Goal: Transaction & Acquisition: Book appointment/travel/reservation

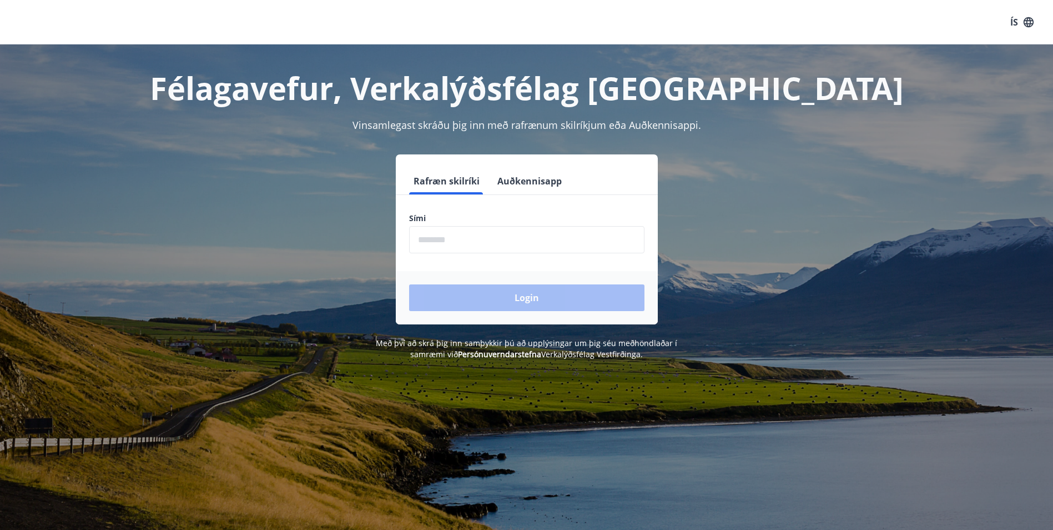
click at [446, 239] on input "phone" at bounding box center [526, 239] width 235 height 27
type input "********"
click at [460, 302] on button "Login" at bounding box center [526, 297] width 235 height 27
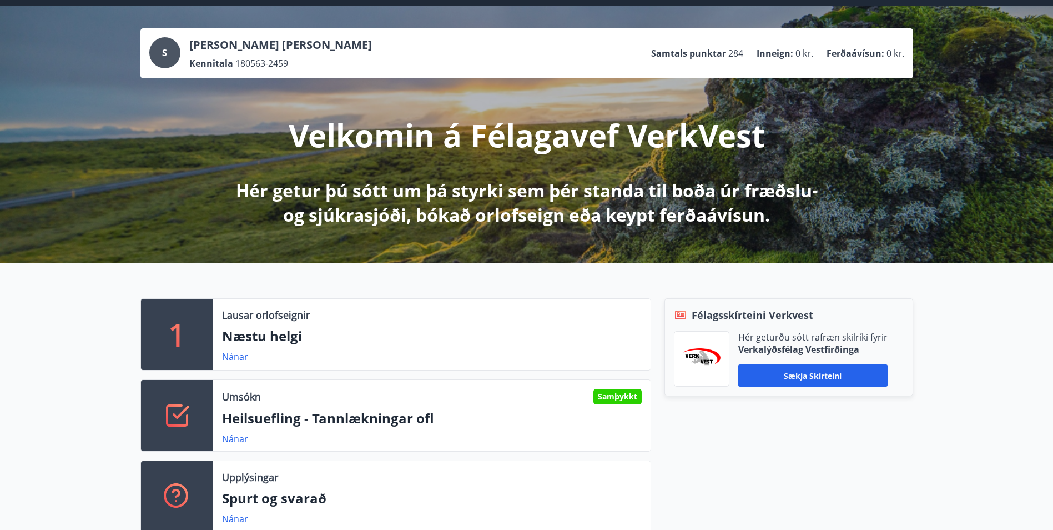
scroll to position [111, 0]
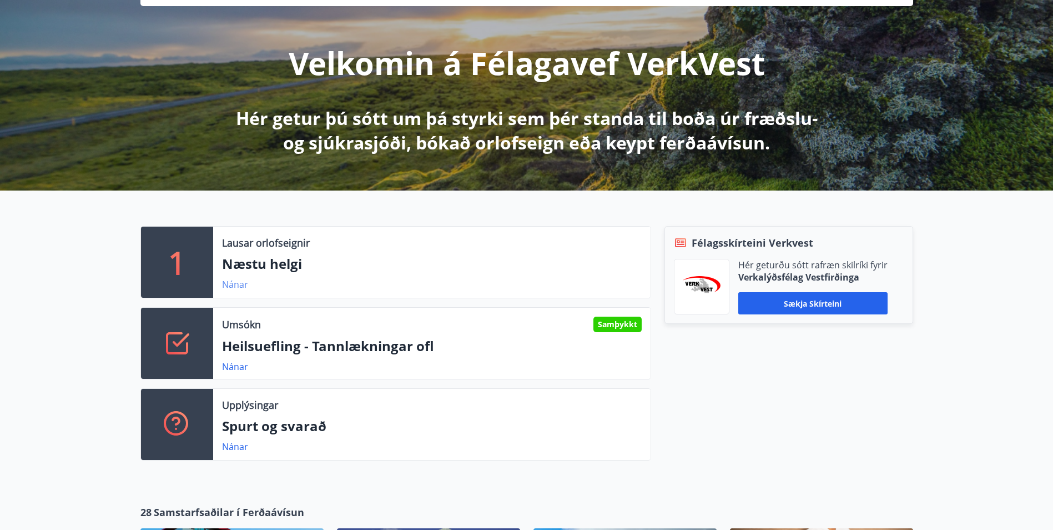
click at [232, 283] on link "Nánar" at bounding box center [235, 284] width 26 height 12
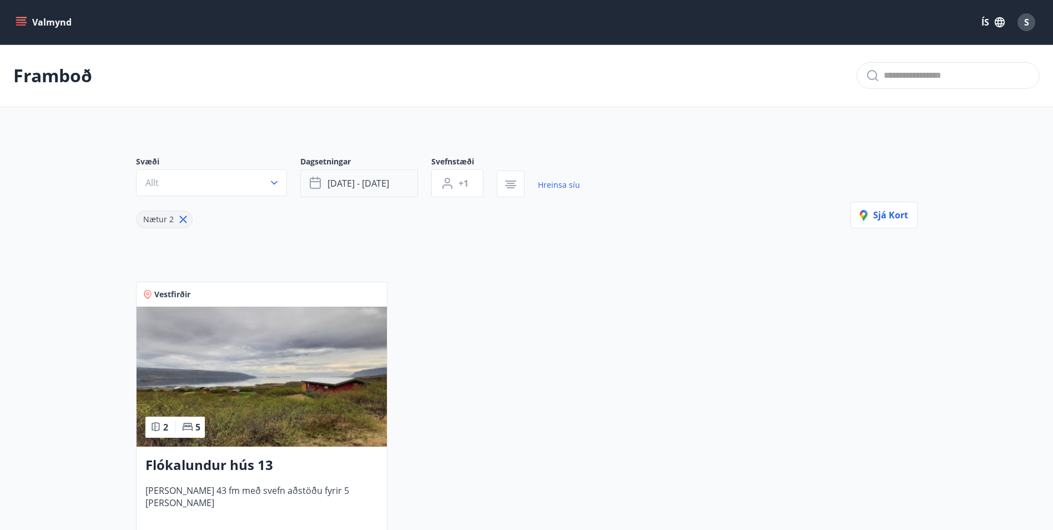
click at [337, 187] on span "sep 12 - sep 15" at bounding box center [359, 183] width 62 height 12
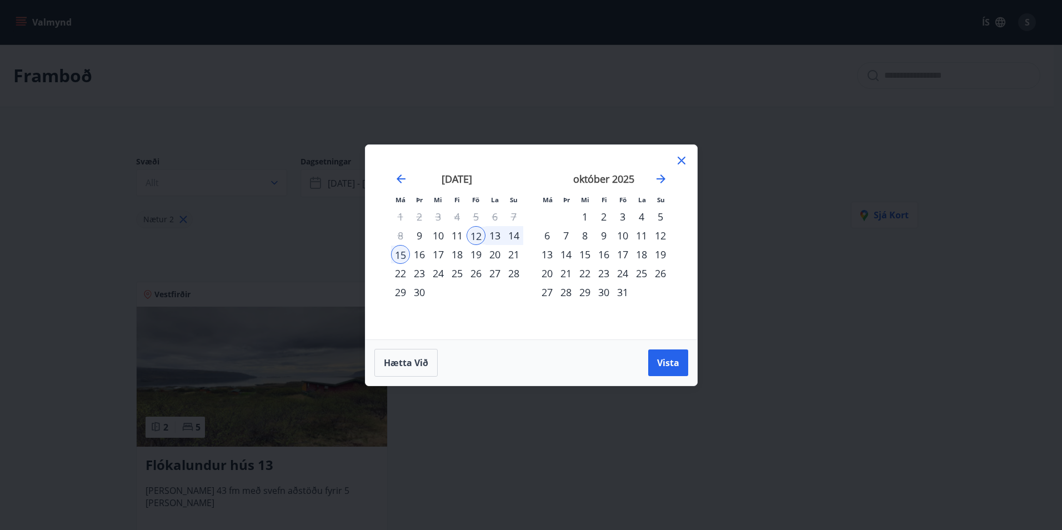
click at [642, 273] on div "25" at bounding box center [641, 273] width 19 height 19
click at [586, 290] on div "29" at bounding box center [584, 292] width 19 height 19
click at [668, 363] on span "Vista" at bounding box center [668, 362] width 22 height 12
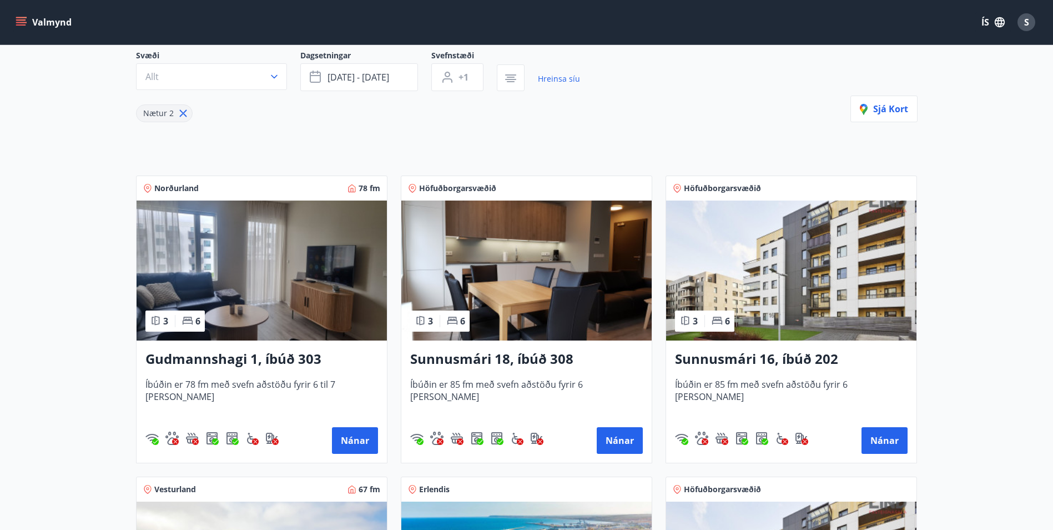
scroll to position [98, 0]
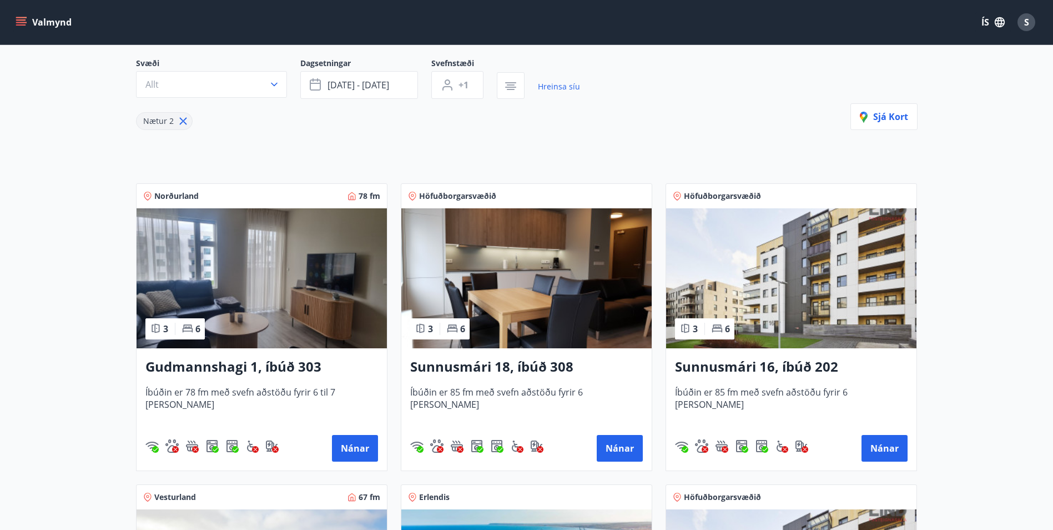
click at [749, 311] on img at bounding box center [791, 278] width 250 height 140
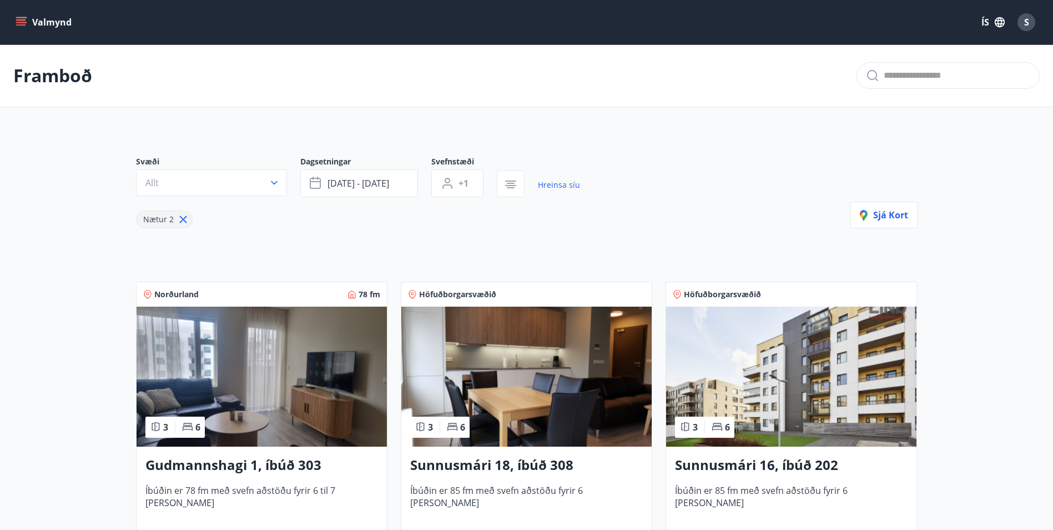
scroll to position [167, 0]
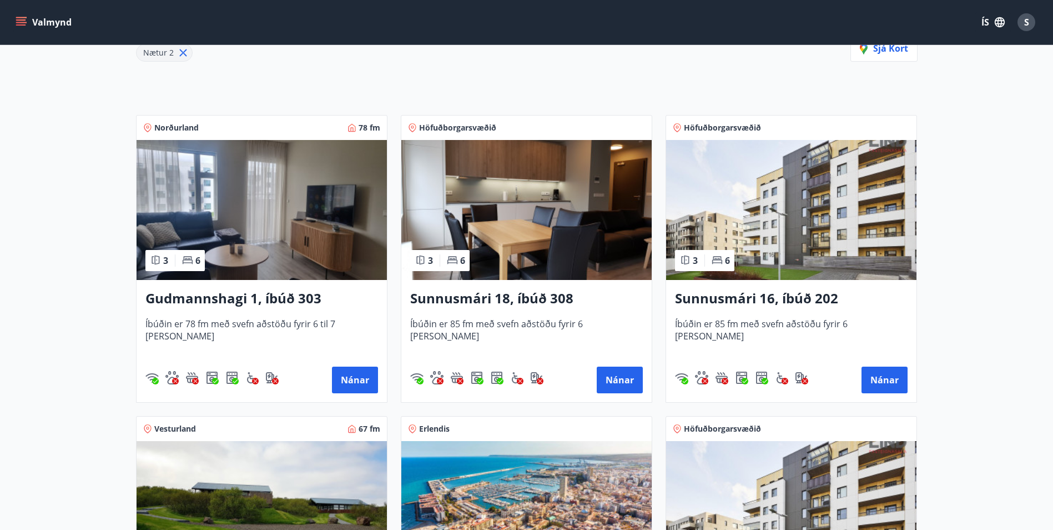
click at [555, 212] on img at bounding box center [526, 210] width 250 height 140
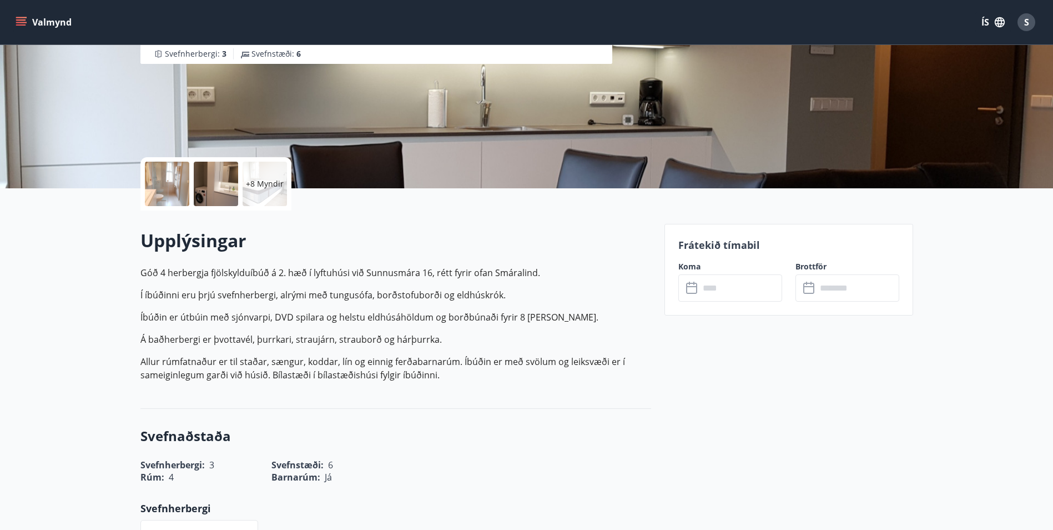
scroll to position [242, 0]
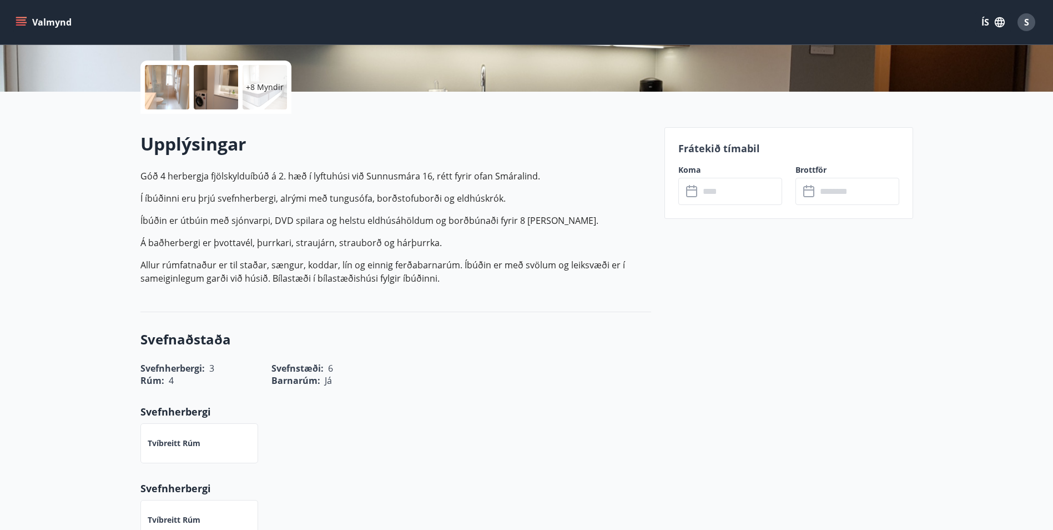
click at [713, 198] on input "text" at bounding box center [741, 191] width 83 height 27
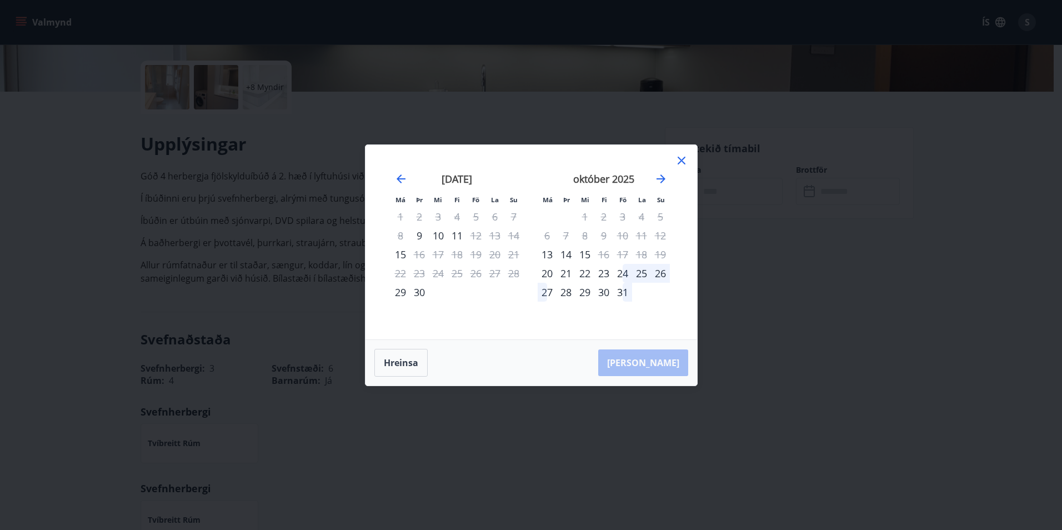
click at [638, 274] on div "25" at bounding box center [641, 273] width 19 height 19
click at [585, 297] on div "29" at bounding box center [584, 292] width 19 height 19
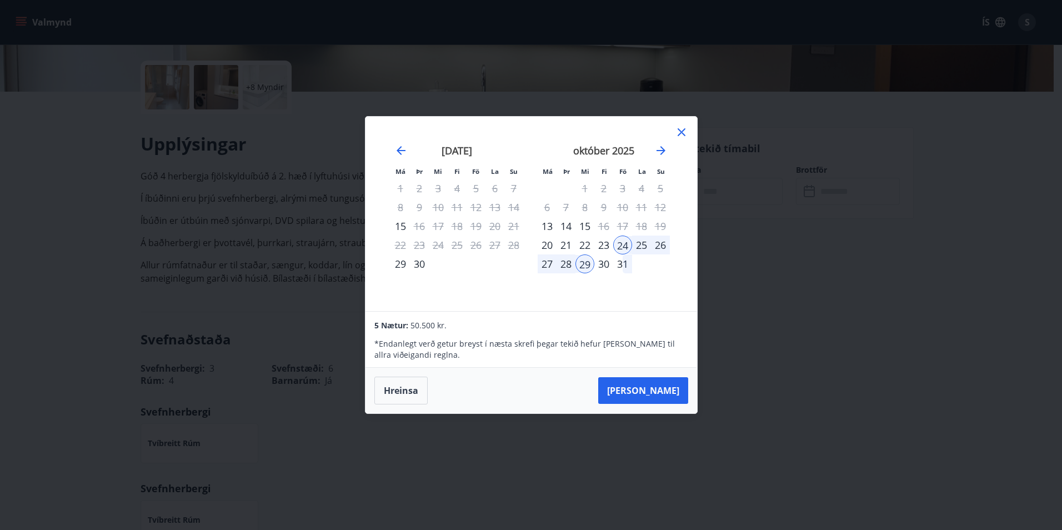
click at [657, 384] on button "Taka Frá" at bounding box center [643, 390] width 90 height 27
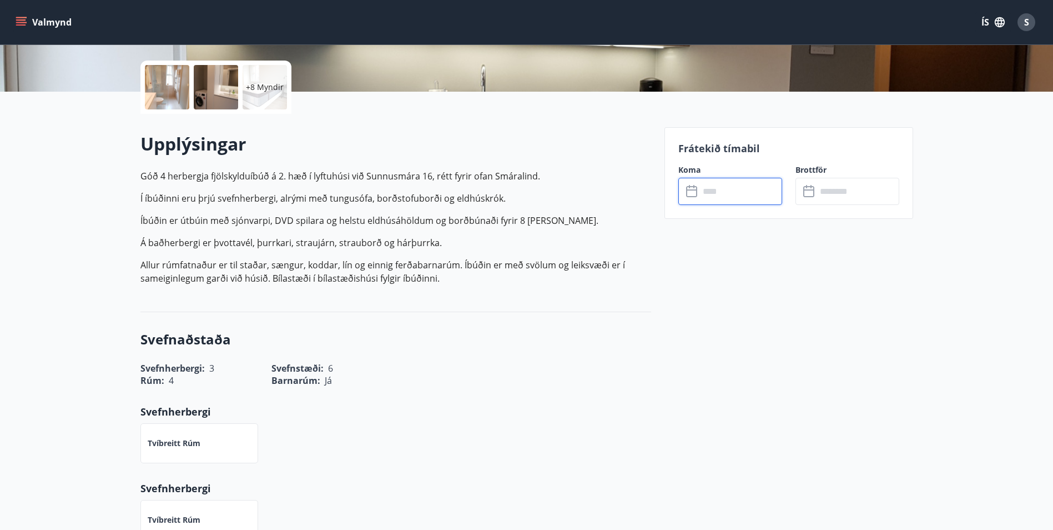
type input "******"
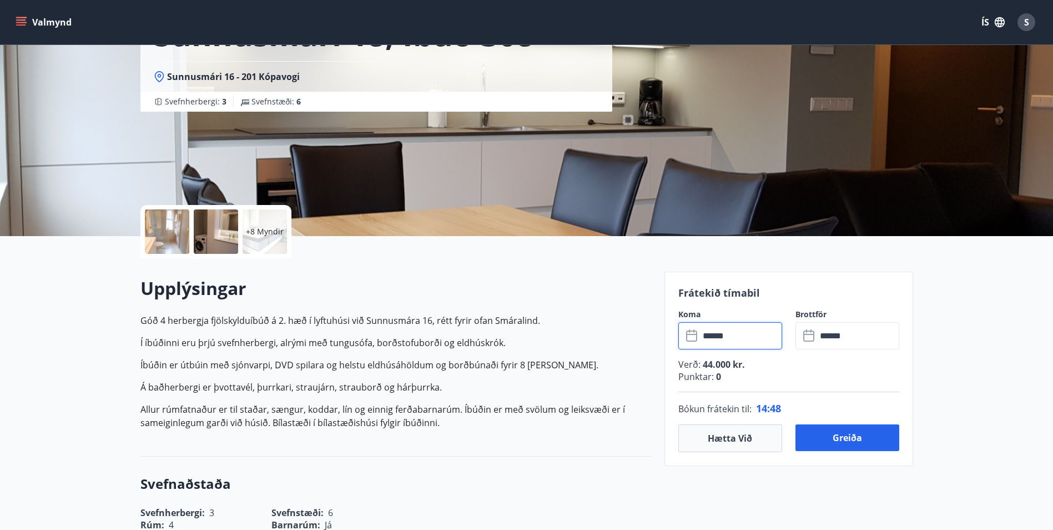
scroll to position [222, 0]
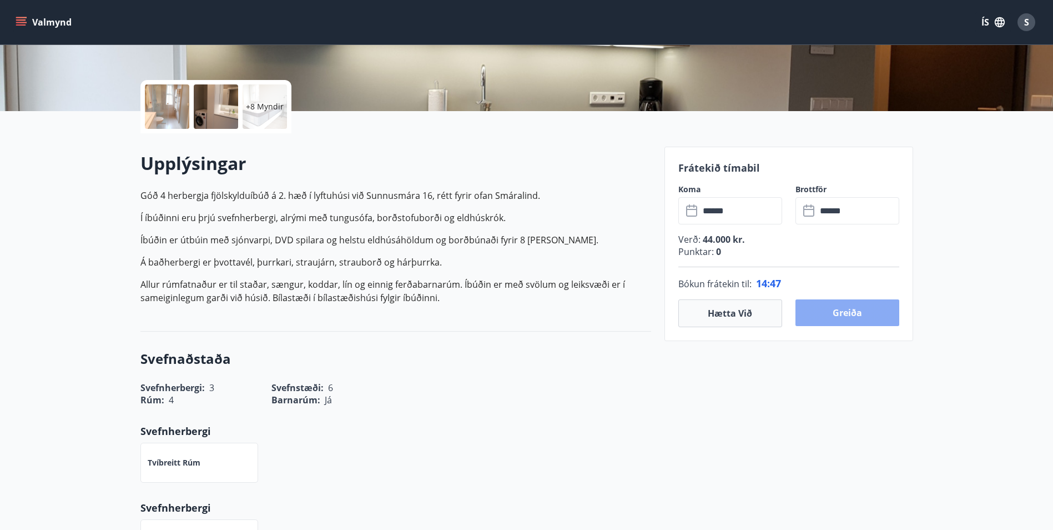
click at [861, 312] on button "Greiða" at bounding box center [848, 312] width 104 height 27
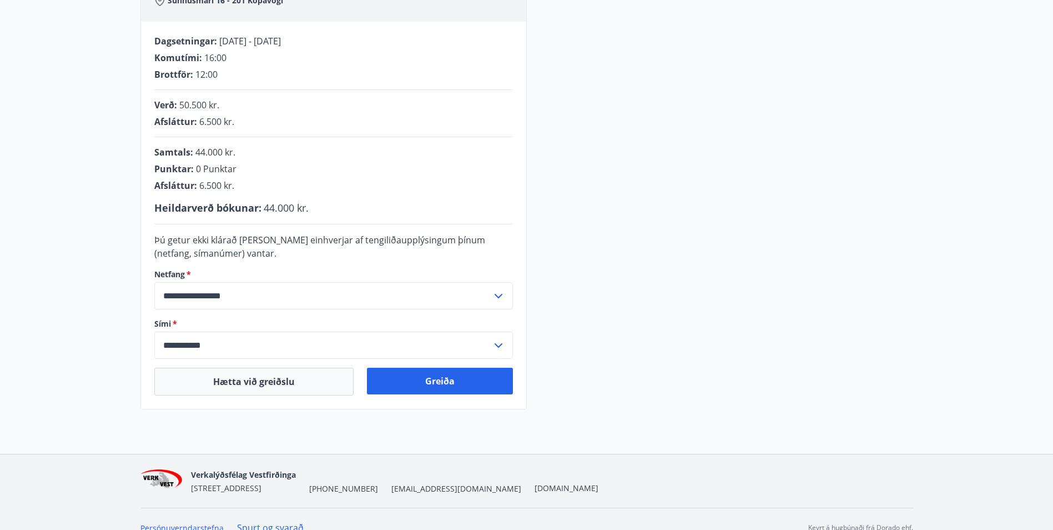
scroll to position [222, 0]
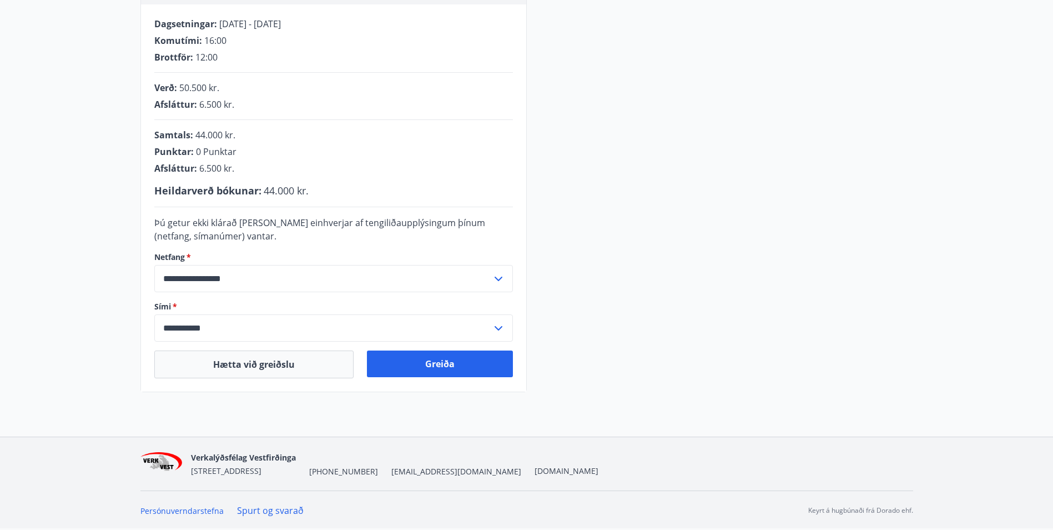
click at [489, 324] on input "**********" at bounding box center [323, 327] width 338 height 27
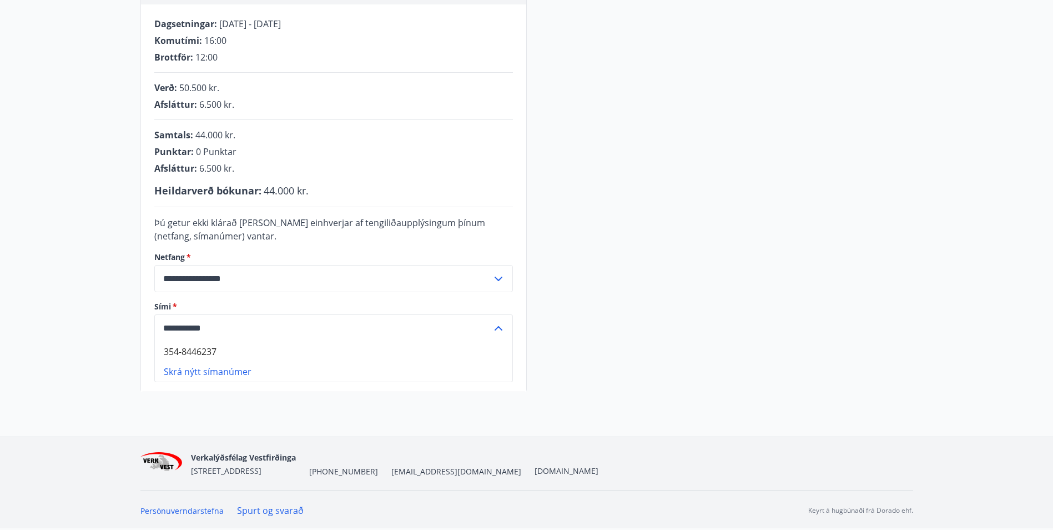
click at [493, 323] on icon at bounding box center [498, 328] width 13 height 13
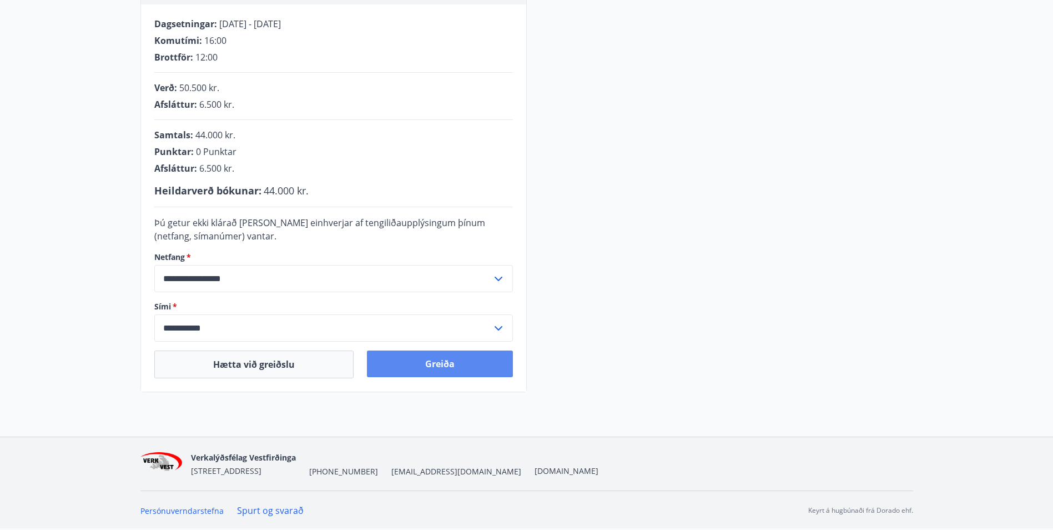
click at [469, 365] on button "Greiða" at bounding box center [440, 363] width 146 height 27
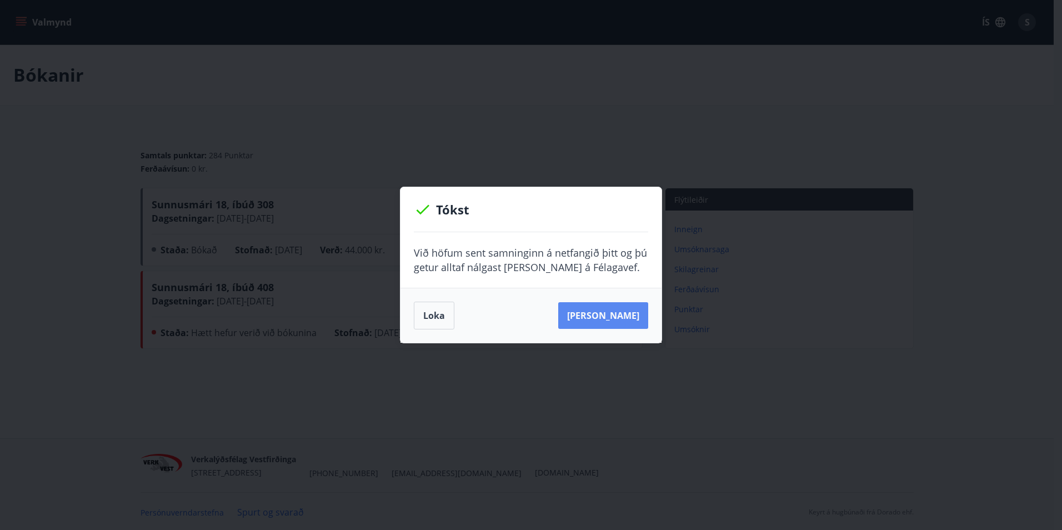
click at [607, 321] on button "Sjá samning" at bounding box center [603, 315] width 90 height 27
click at [433, 317] on button "Loka" at bounding box center [434, 316] width 41 height 28
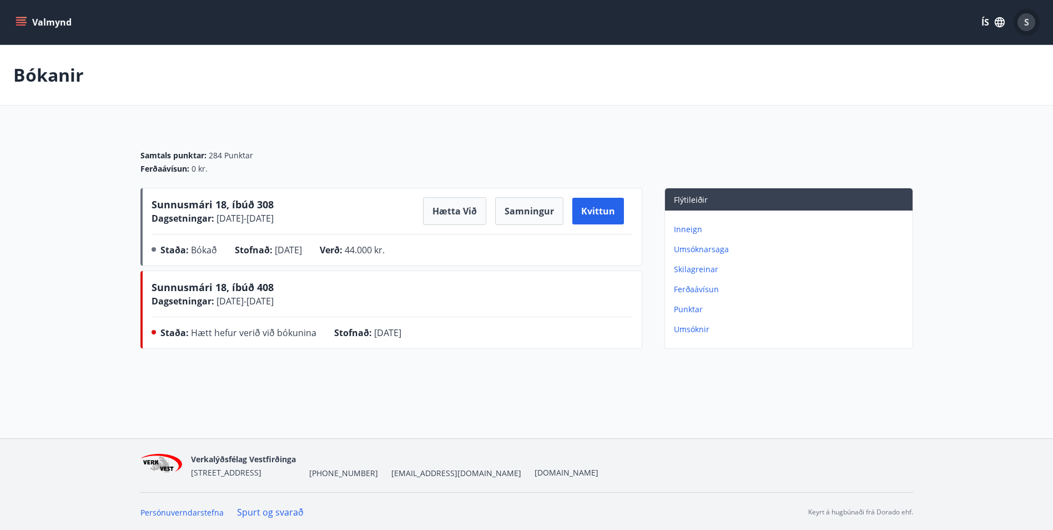
click at [1027, 27] on span "S" at bounding box center [1027, 22] width 5 height 12
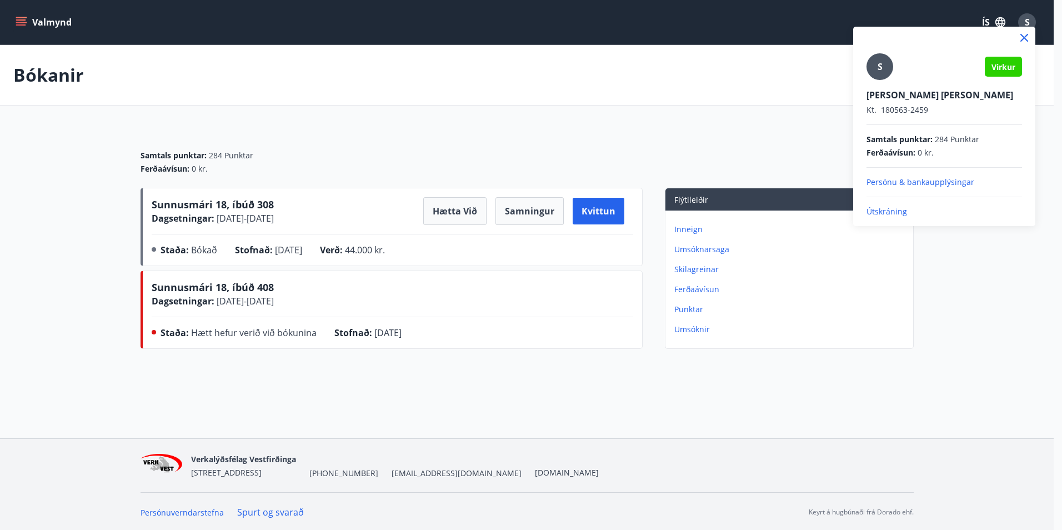
click at [884, 213] on p "Útskráning" at bounding box center [943, 211] width 155 height 11
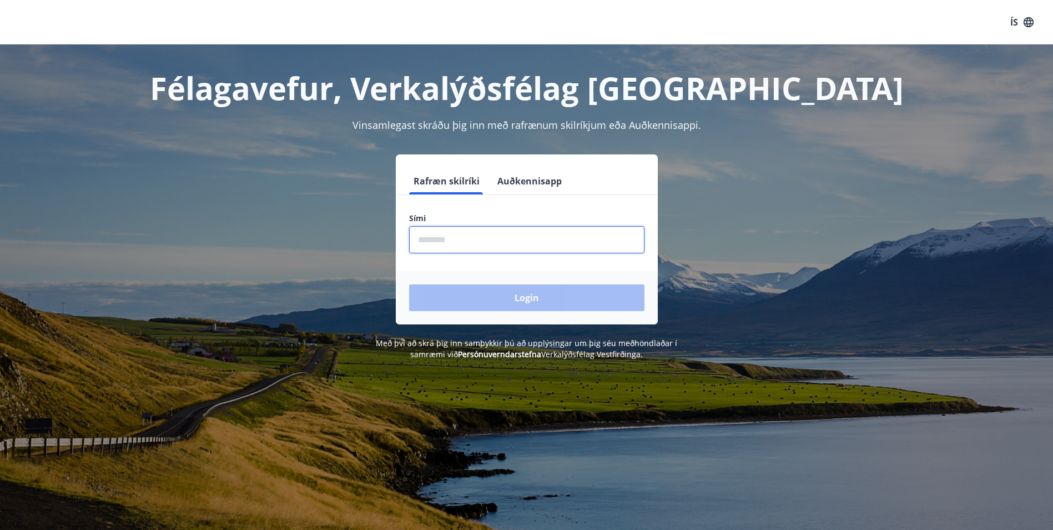
click at [471, 241] on input "phone" at bounding box center [526, 239] width 235 height 27
type input "********"
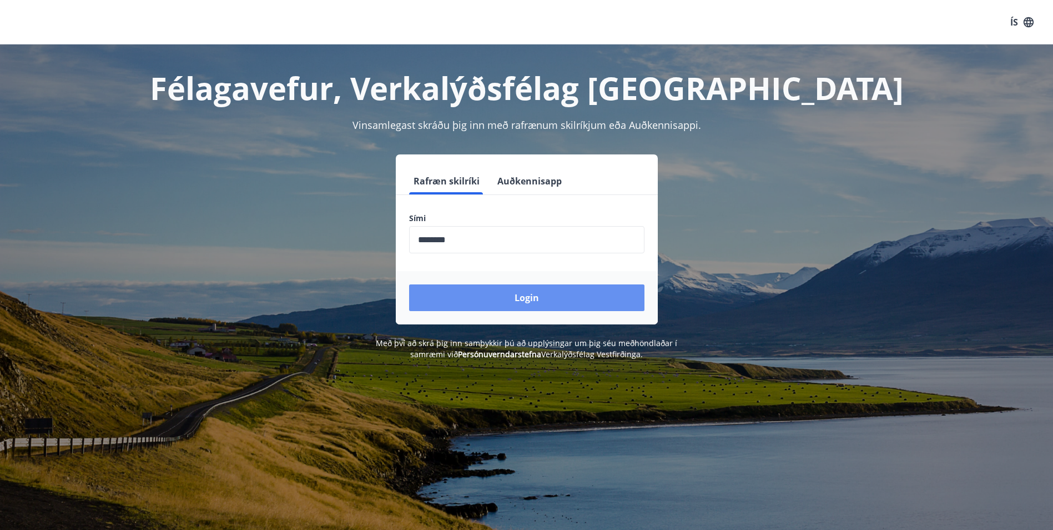
click at [481, 304] on button "Login" at bounding box center [526, 297] width 235 height 27
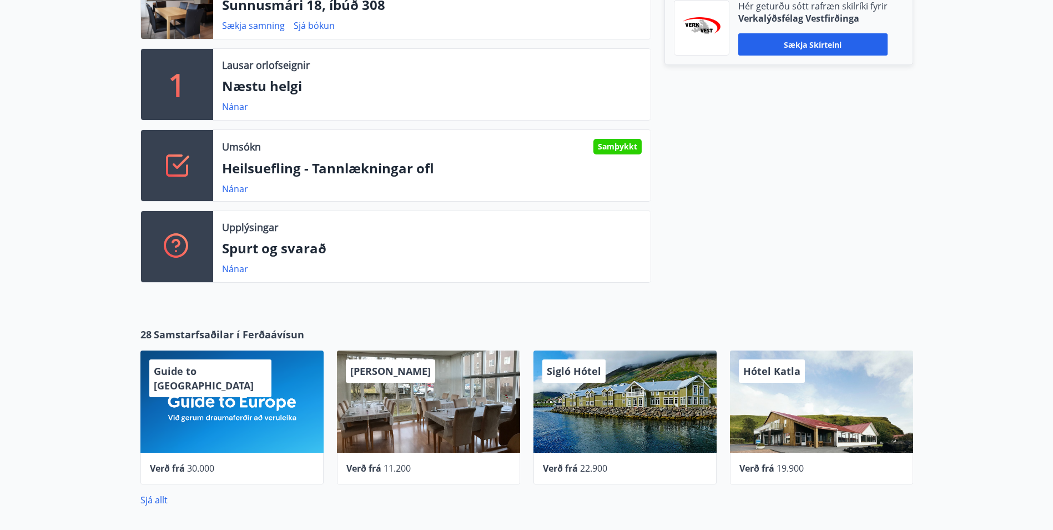
scroll to position [389, 0]
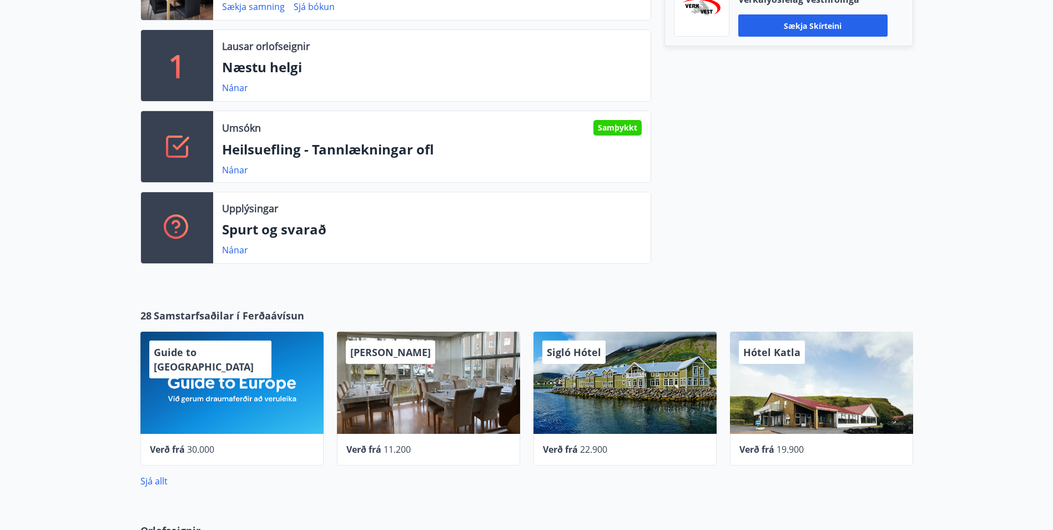
click at [174, 142] on icon at bounding box center [177, 146] width 27 height 27
click at [283, 142] on p "Heilsuefling - Tannlækningar ofl" at bounding box center [432, 149] width 420 height 19
drag, startPoint x: 283, startPoint y: 142, endPoint x: 323, endPoint y: 151, distance: 41.1
click at [318, 152] on p "Heilsuefling - Tannlækningar ofl" at bounding box center [432, 149] width 420 height 19
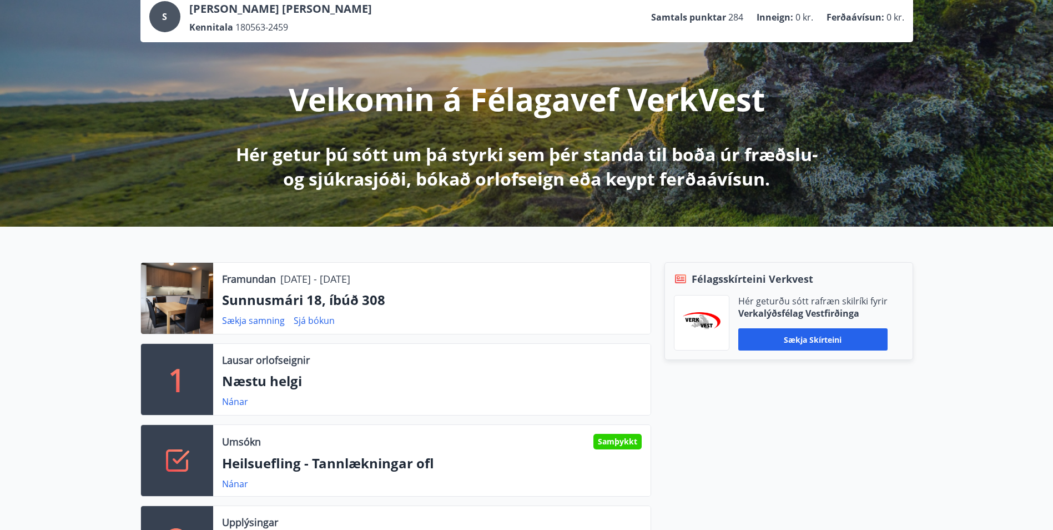
scroll to position [222, 0]
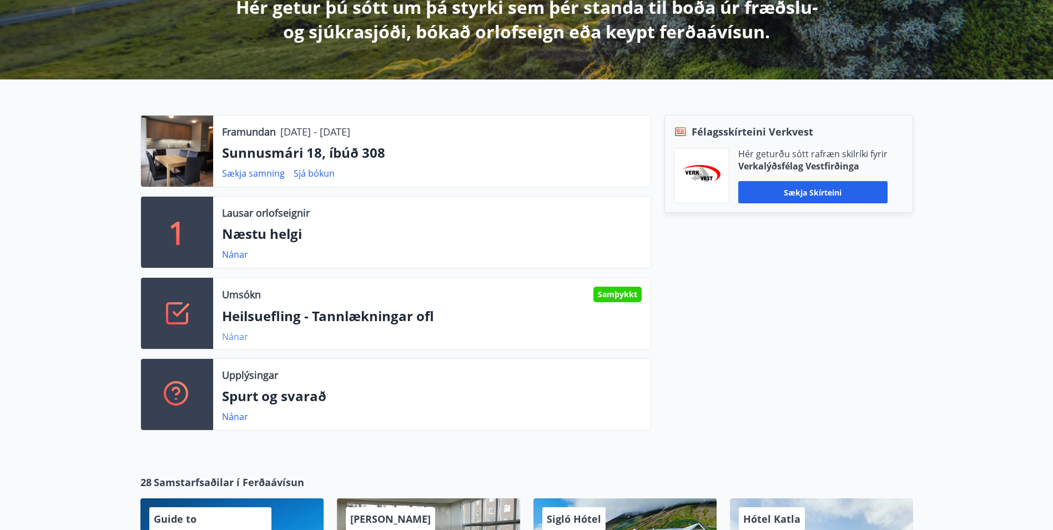
click at [233, 338] on link "Nánar" at bounding box center [235, 336] width 26 height 12
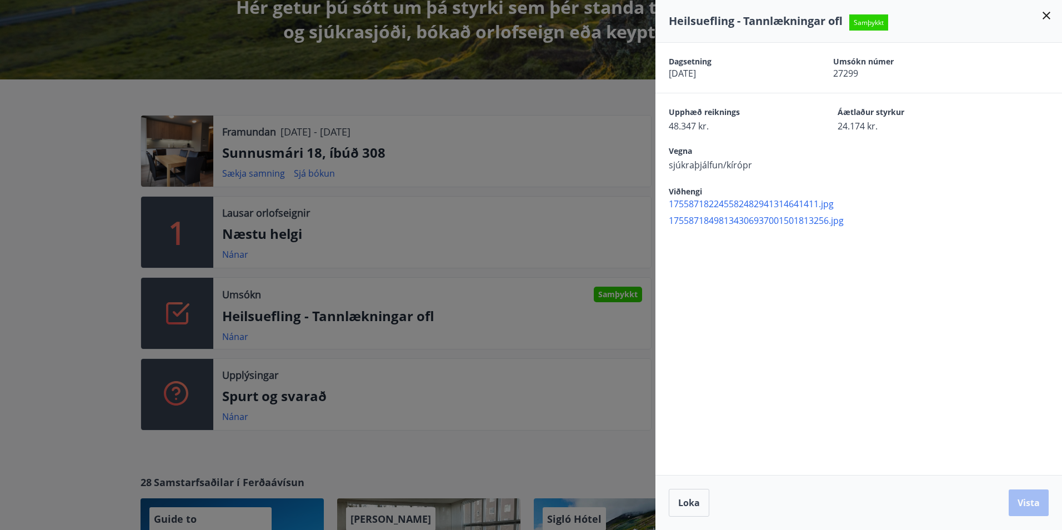
click at [770, 203] on span "175587182245582482941314641411.jpg" at bounding box center [865, 204] width 393 height 12
click at [691, 304] on div "Dagsetning [DATE] Umsókn númer 27299 Upphæð reiknings 48.347 kr. Áætlaður styrk…" at bounding box center [858, 259] width 406 height 432
click at [687, 503] on span "Loka" at bounding box center [689, 502] width 22 height 12
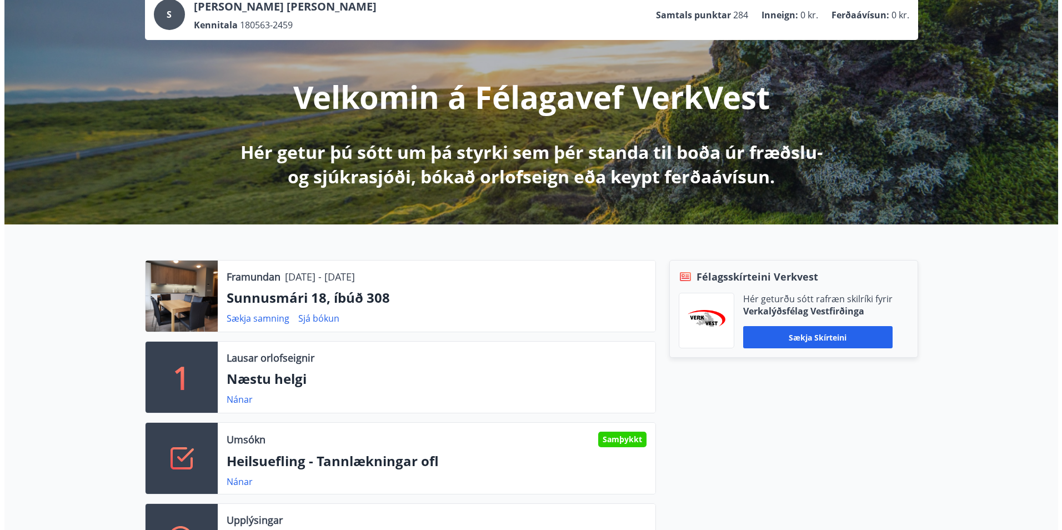
scroll to position [0, 0]
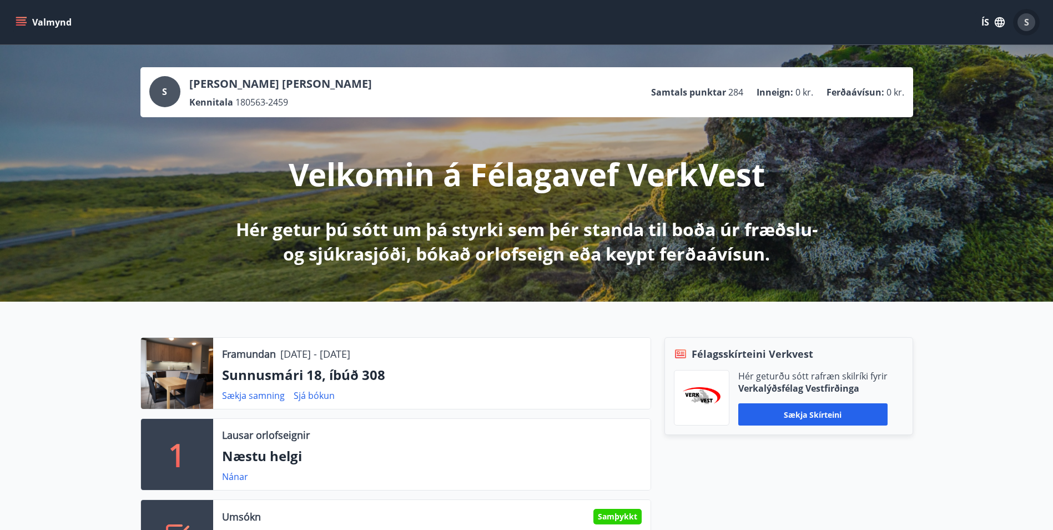
click at [1027, 27] on span "S" at bounding box center [1027, 22] width 5 height 12
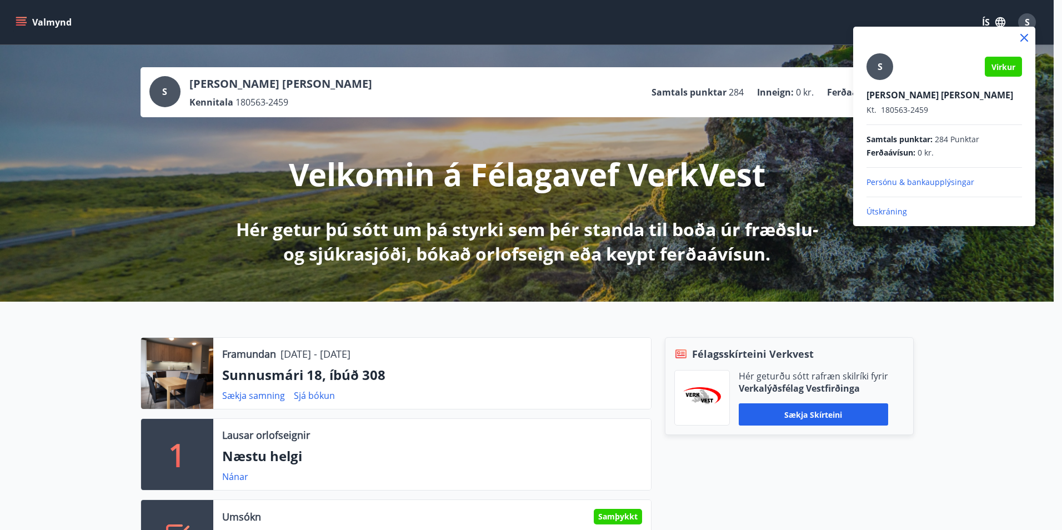
click at [884, 210] on p "Útskráning" at bounding box center [943, 211] width 155 height 11
